Goal: Browse casually: Explore the website without a specific task or goal

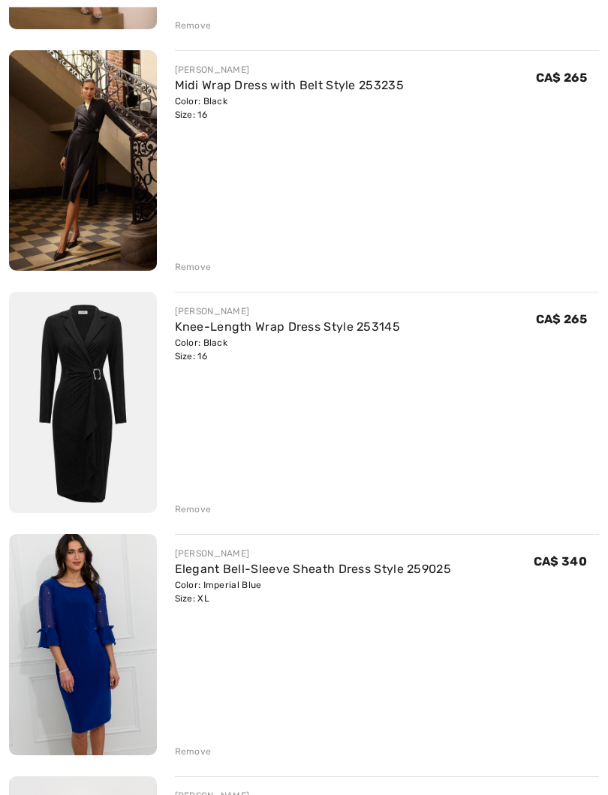
scroll to position [898, 0]
click at [95, 395] on img at bounding box center [83, 402] width 148 height 221
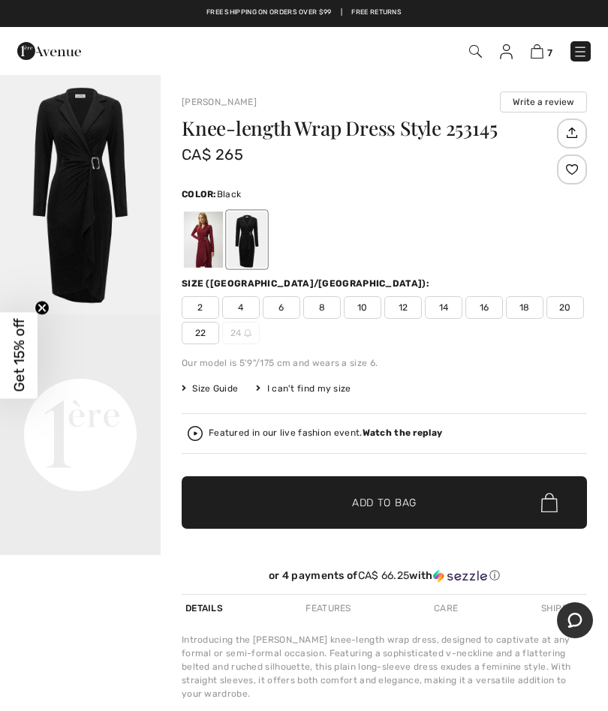
click at [251, 238] on div at bounding box center [246, 240] width 39 height 56
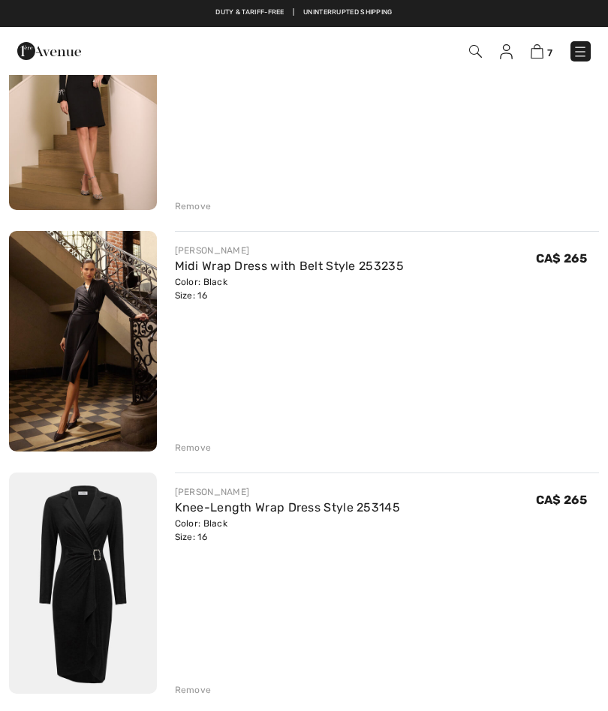
scroll to position [716, 0]
click at [104, 353] on img at bounding box center [83, 342] width 148 height 221
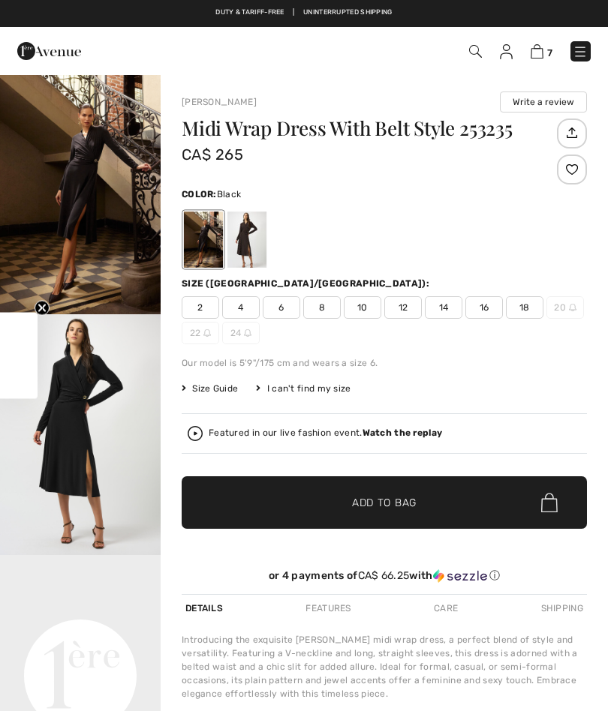
checkbox input "true"
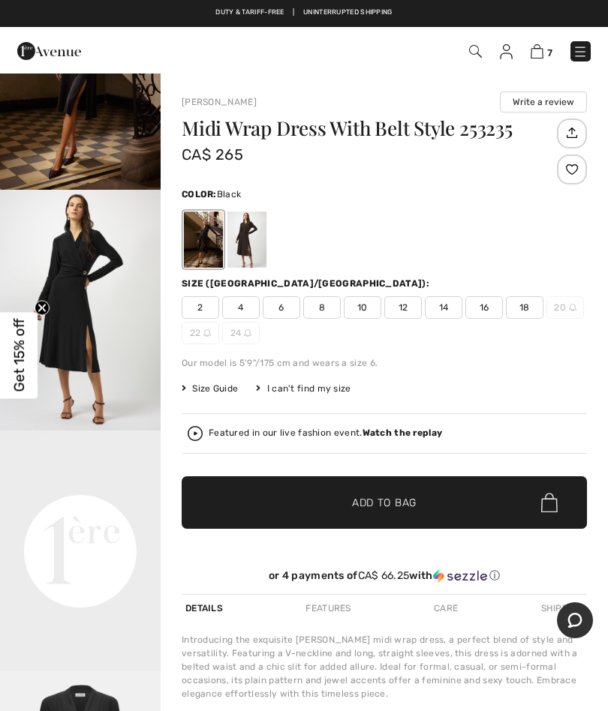
scroll to position [140, 0]
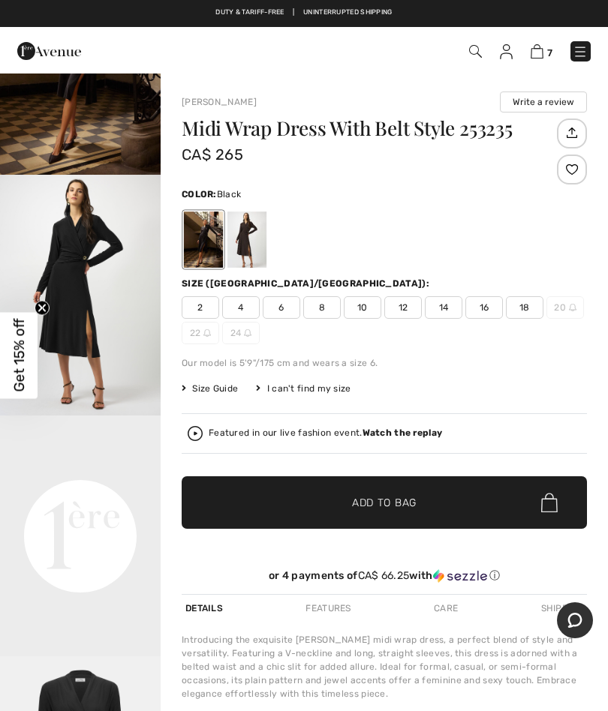
click at [96, 496] on video "Your browser does not support the video tag." at bounding box center [80, 456] width 161 height 80
click at [604, 478] on div "Joseph Ribkoff Write a review Midi Wrap Dress With Belt Style 253235 CA$ 265 Co…" at bounding box center [384, 488] width 447 height 828
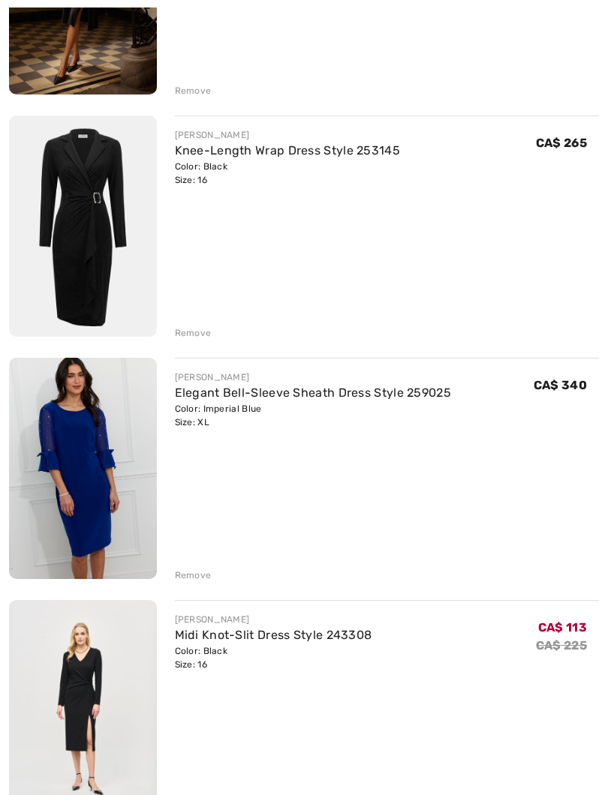
scroll to position [1140, 0]
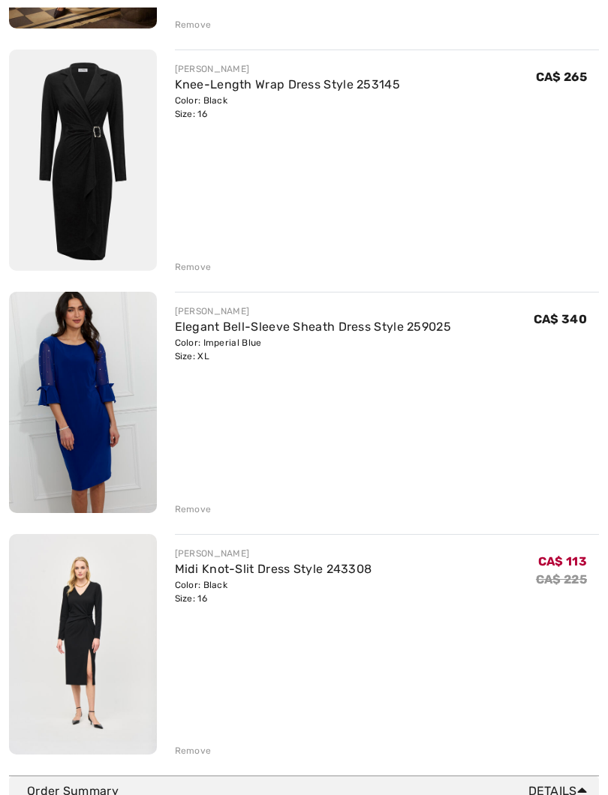
click at [72, 458] on img at bounding box center [83, 402] width 148 height 221
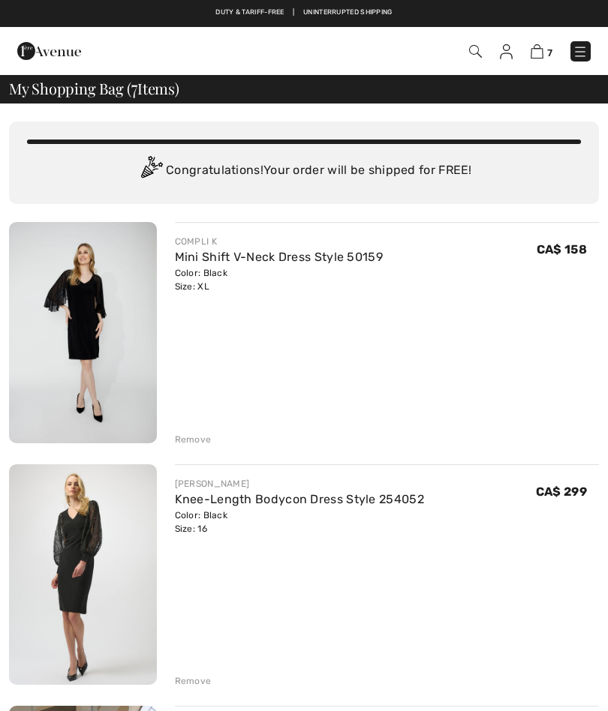
scroll to position [1182, 0]
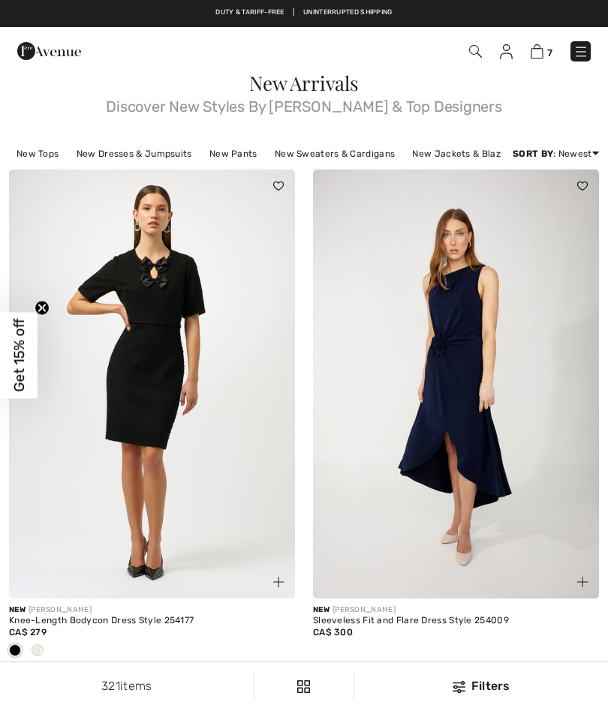
checkbox input "true"
